Goal: Find specific page/section: Locate item on page

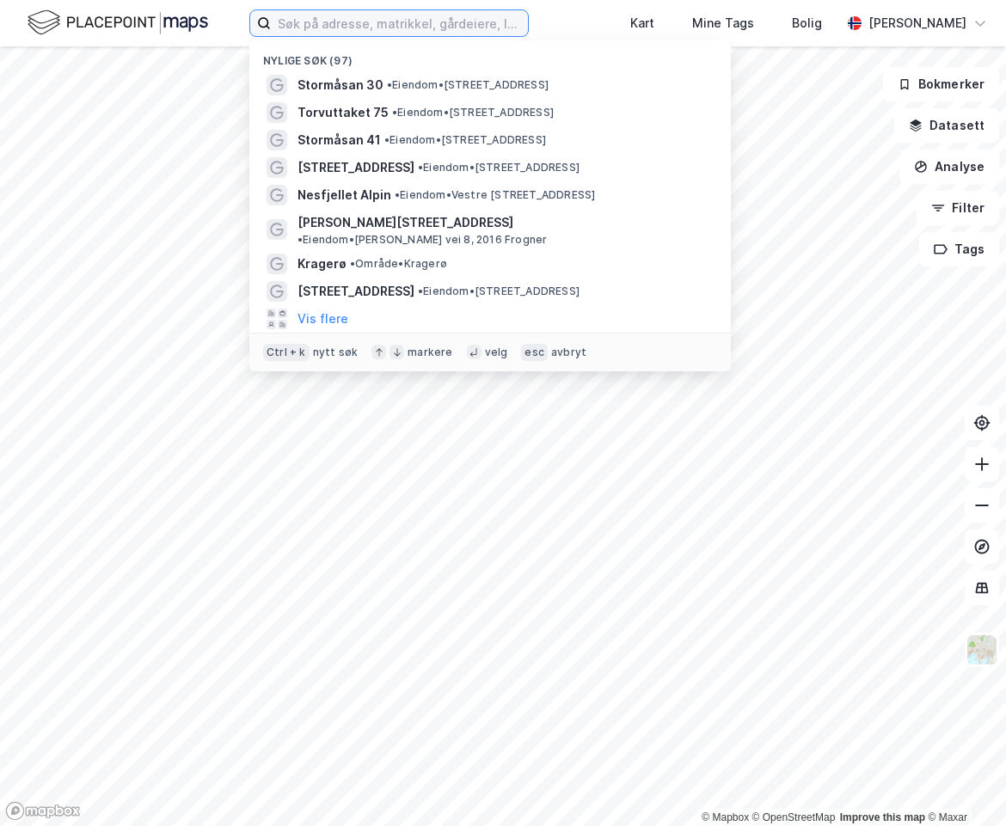
click at [330, 16] on input at bounding box center [399, 23] width 257 height 26
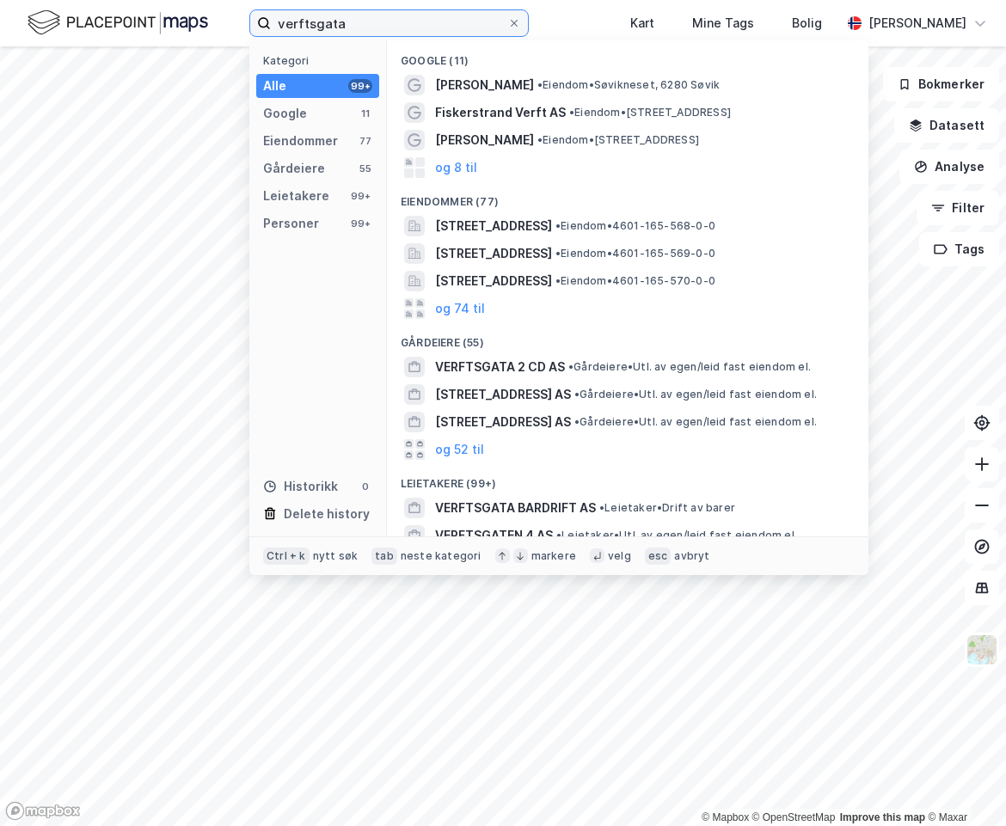
type input "verftsgata"
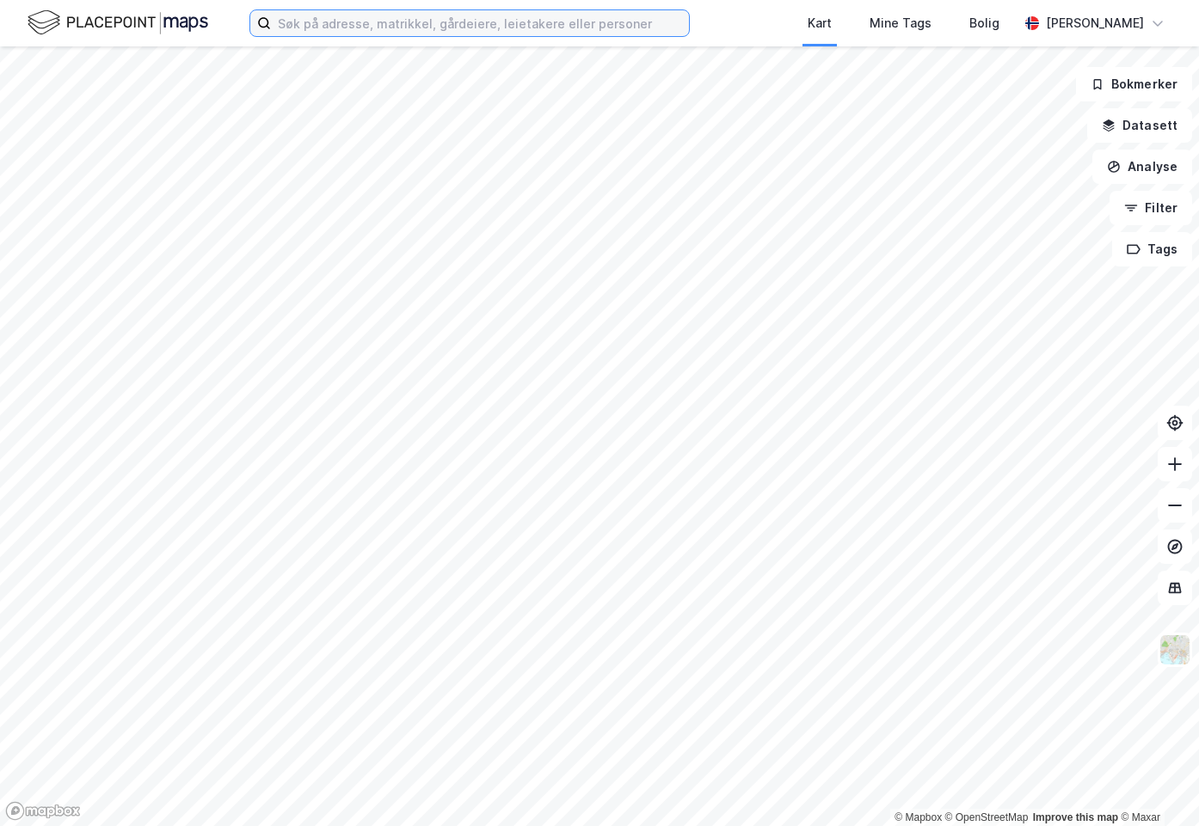
click at [378, 14] on input at bounding box center [480, 23] width 418 height 26
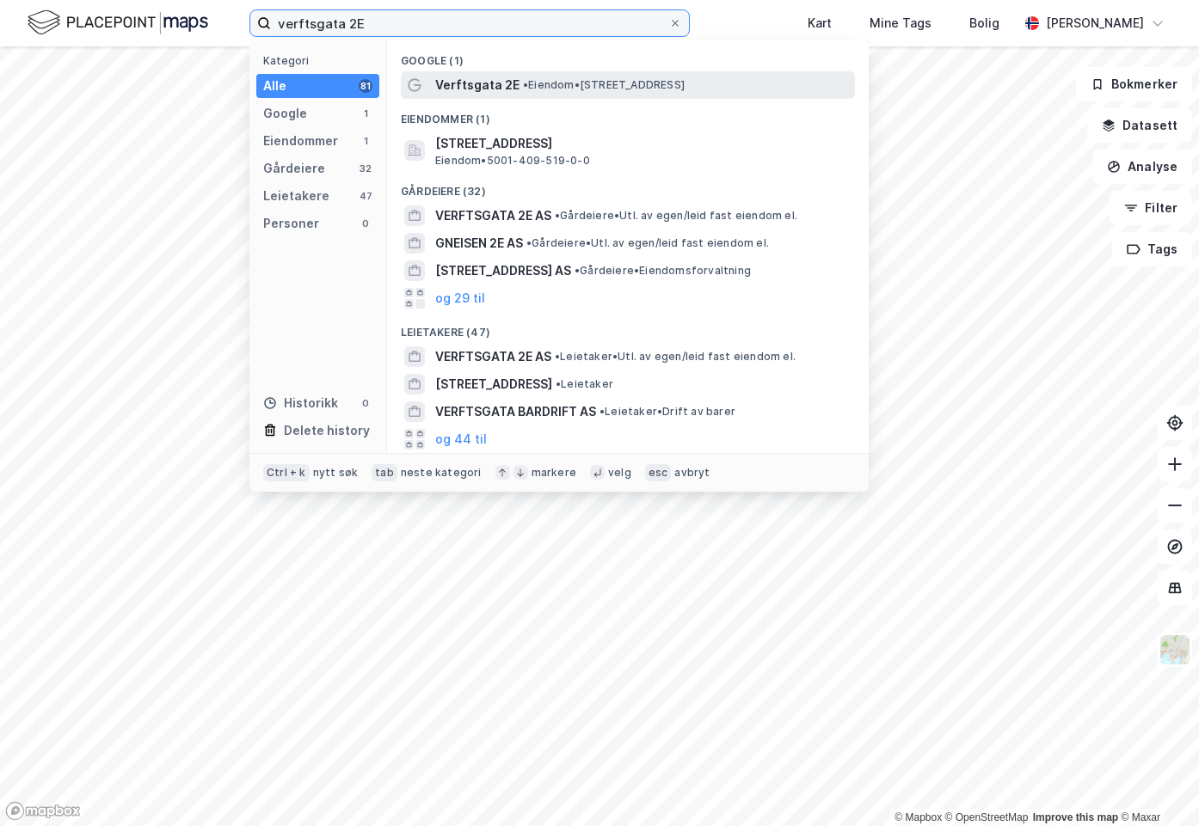
type input "verftsgata 2E"
click at [616, 84] on span "• Eiendom • [STREET_ADDRESS]" at bounding box center [604, 85] width 162 height 14
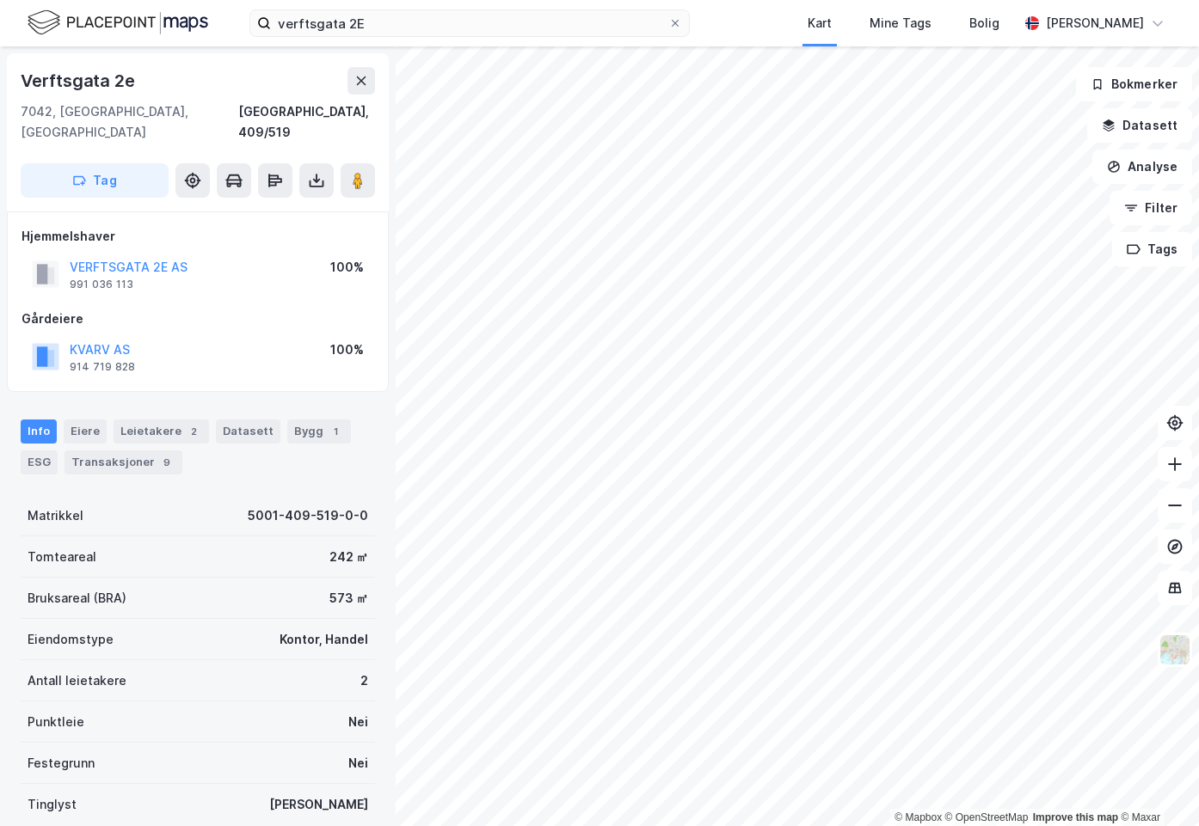
drag, startPoint x: 110, startPoint y: 324, endPoint x: 261, endPoint y: 261, distance: 163.9
click at [249, 264] on div "VERFTSGATA 2E AS 991 036 113 100%" at bounding box center [197, 274] width 353 height 41
